Goal: Task Accomplishment & Management: Manage account settings

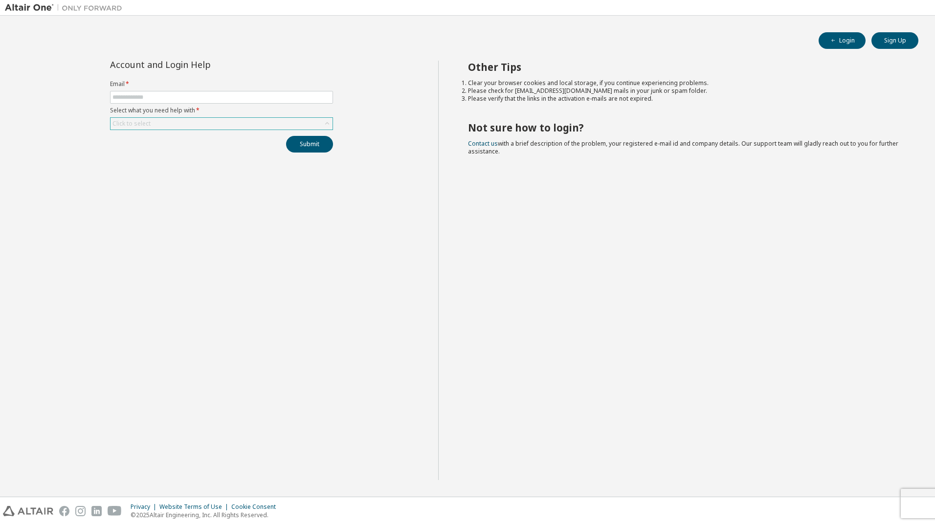
click at [320, 128] on div "Click to select" at bounding box center [222, 124] width 222 height 12
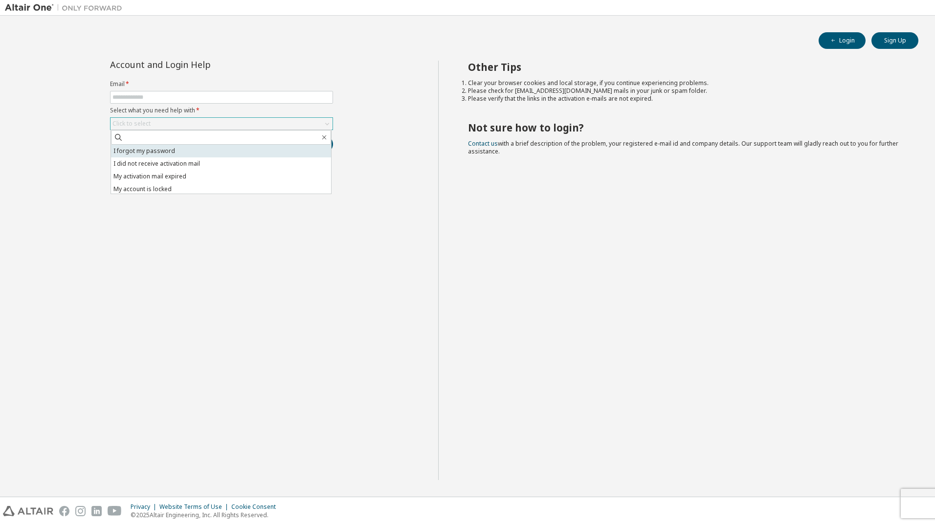
click at [313, 151] on li "I forgot my password" at bounding box center [221, 151] width 220 height 13
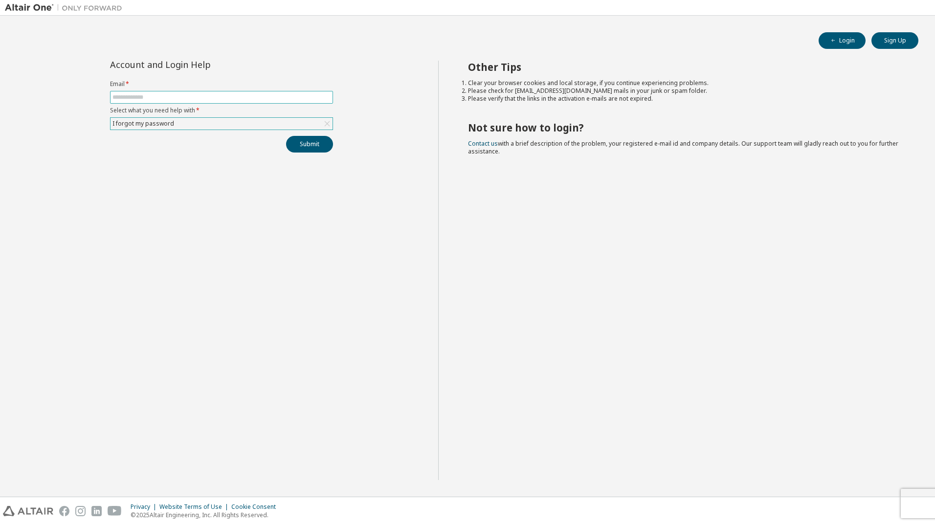
click at [285, 99] on input "text" at bounding box center [222, 97] width 218 height 8
type input "**********"
click at [309, 148] on button "Submit" at bounding box center [309, 144] width 47 height 17
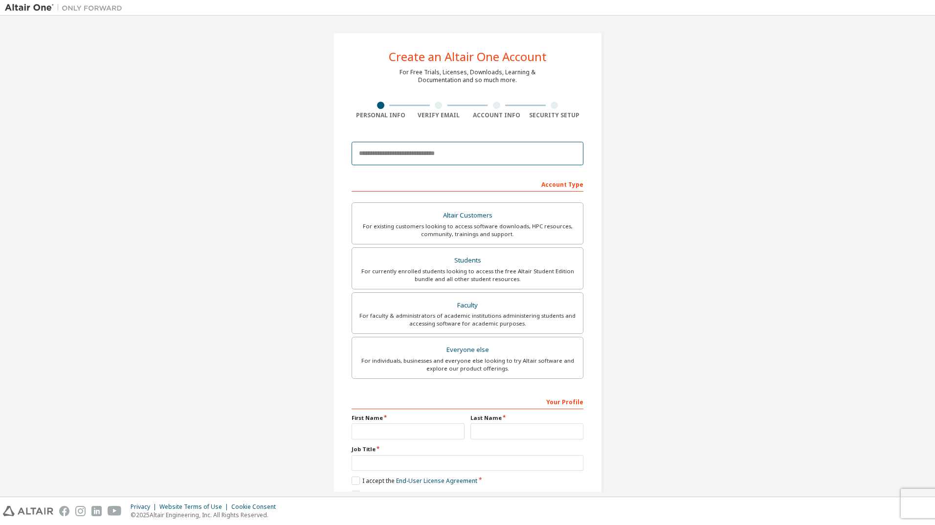
click at [458, 158] on input "email" at bounding box center [468, 153] width 232 height 23
click at [694, 139] on div "Create an Altair One Account For Free Trials, Licenses, Downloads, Learning & D…" at bounding box center [468, 280] width 926 height 518
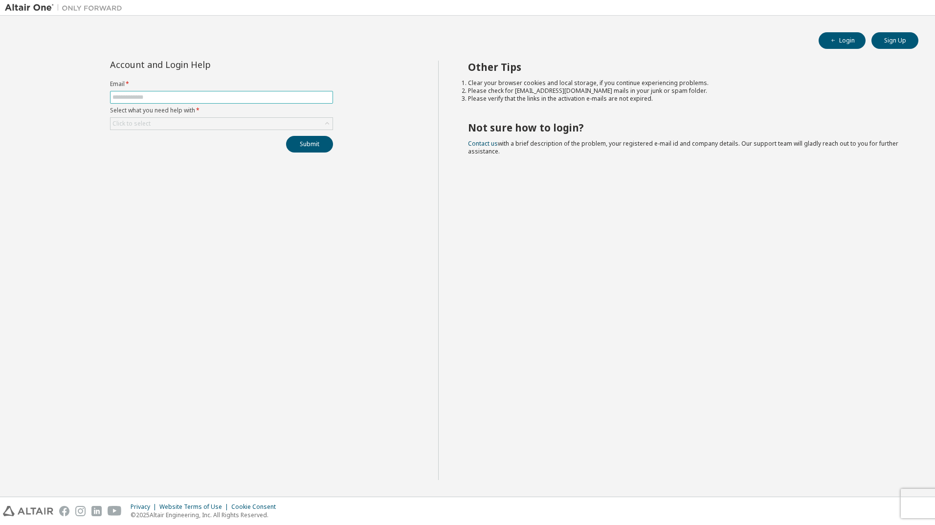
click at [267, 98] on input "text" at bounding box center [222, 97] width 218 height 8
type input "**********"
click at [263, 124] on div "Click to select" at bounding box center [222, 124] width 222 height 12
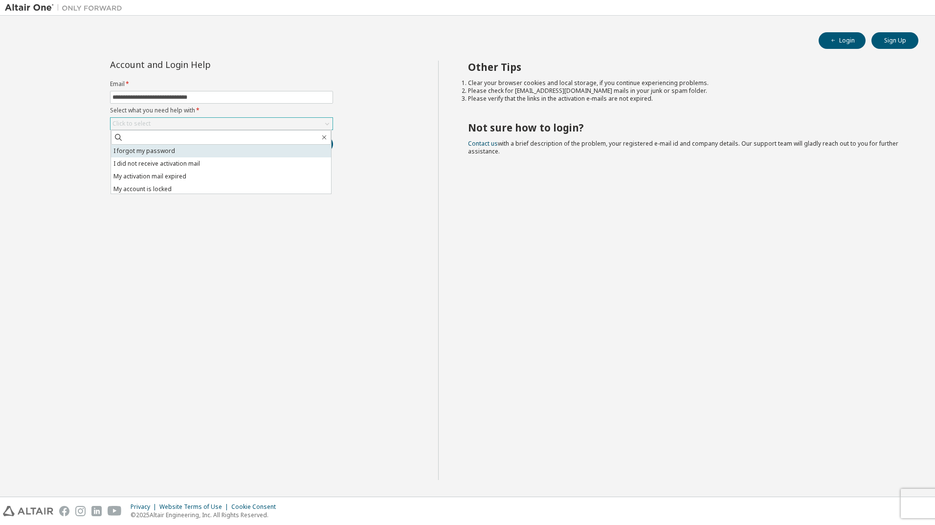
click at [212, 155] on li "I forgot my password" at bounding box center [221, 151] width 220 height 13
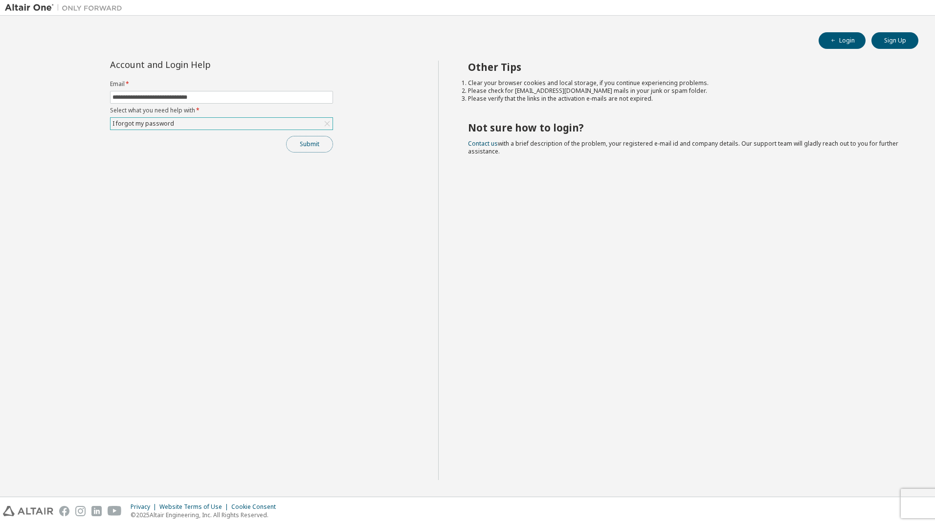
click at [303, 144] on button "Submit" at bounding box center [309, 144] width 47 height 17
click at [647, 440] on div "Other Tips Clear your browser cookies and local storage, if you continue experi…" at bounding box center [684, 271] width 493 height 420
click at [32, 10] on img at bounding box center [66, 8] width 122 height 10
